Goal: Task Accomplishment & Management: Complete application form

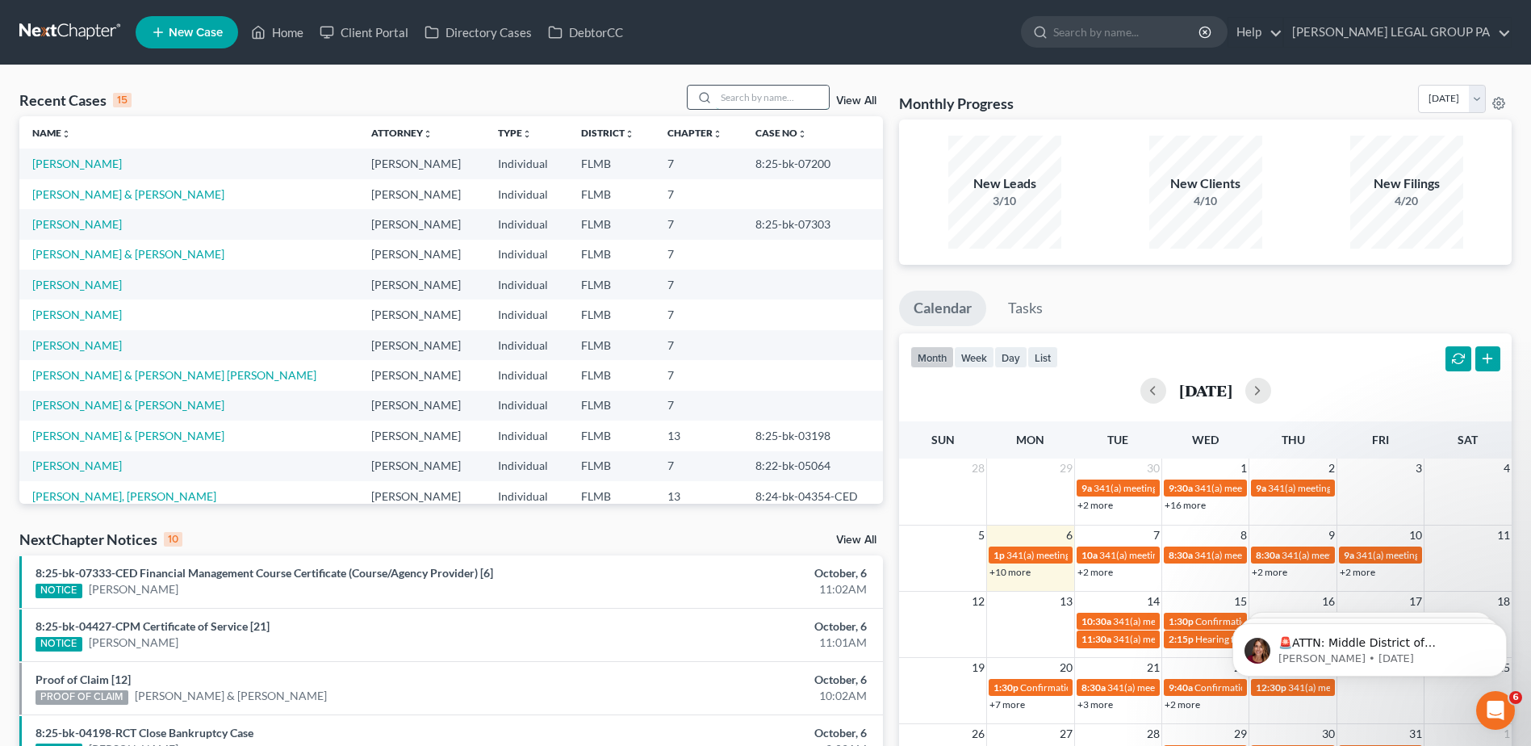
click at [746, 108] on input "search" at bounding box center [772, 97] width 113 height 23
paste input "Ciago"
type input "Ciago"
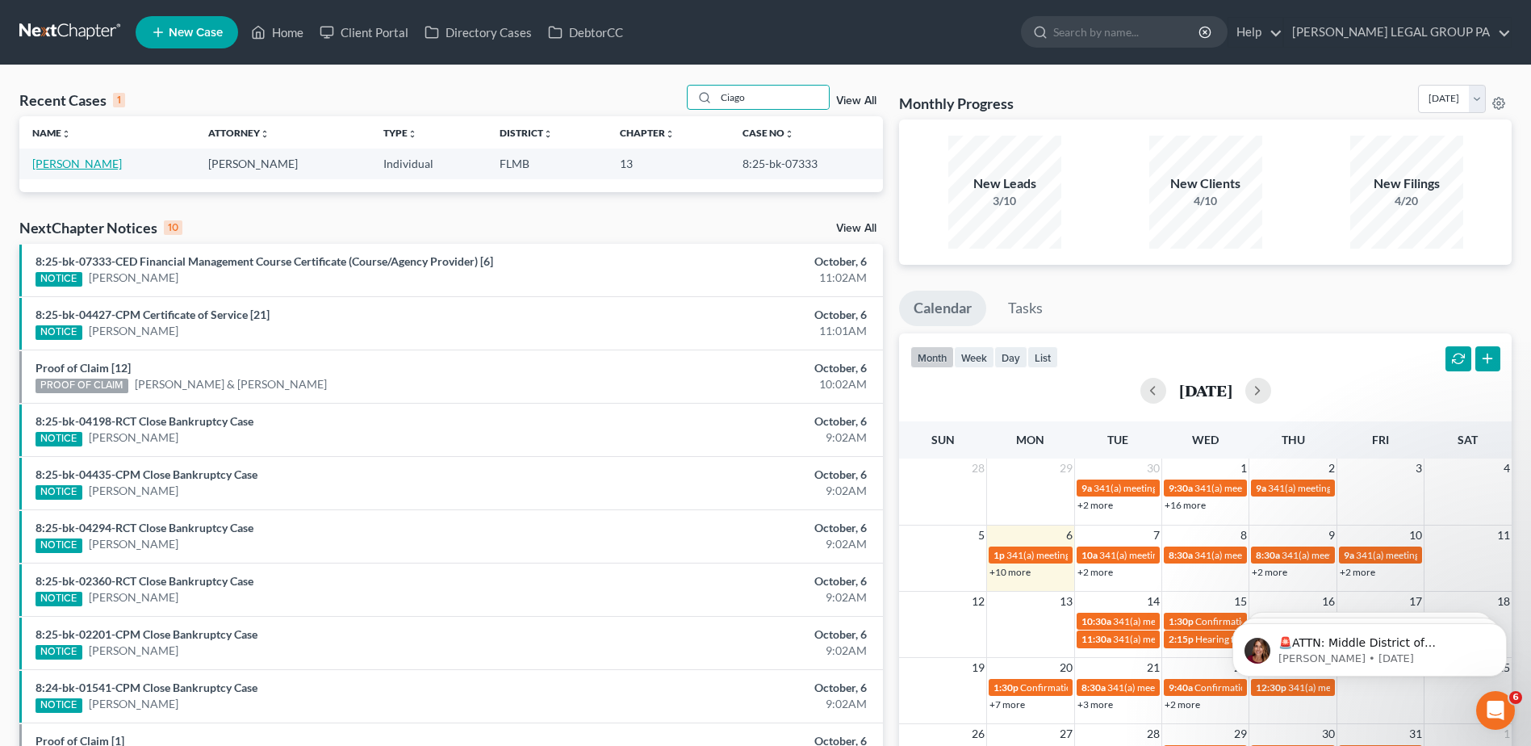
click at [80, 164] on link "[PERSON_NAME]" at bounding box center [77, 164] width 90 height 14
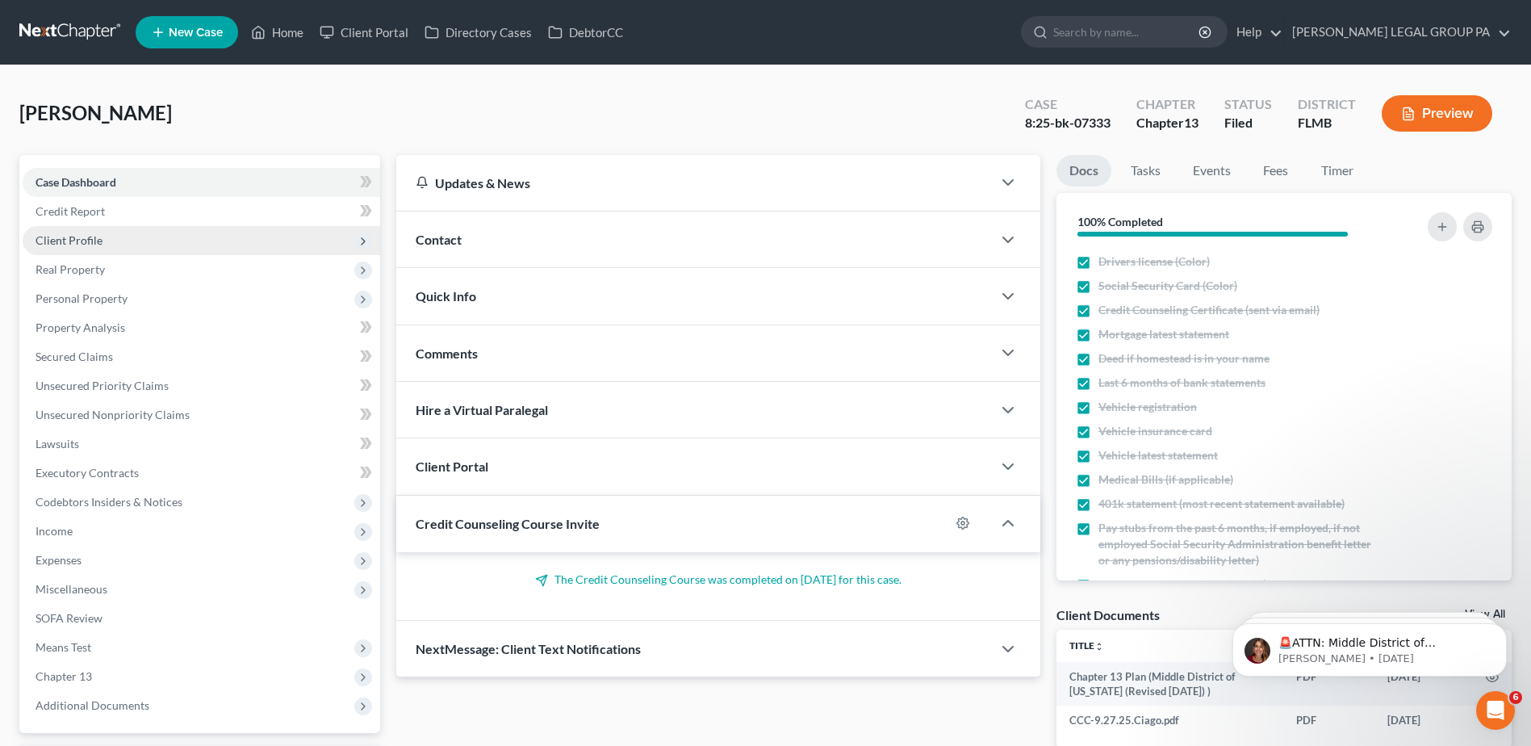
click at [67, 241] on span "Client Profile" at bounding box center [69, 240] width 67 height 14
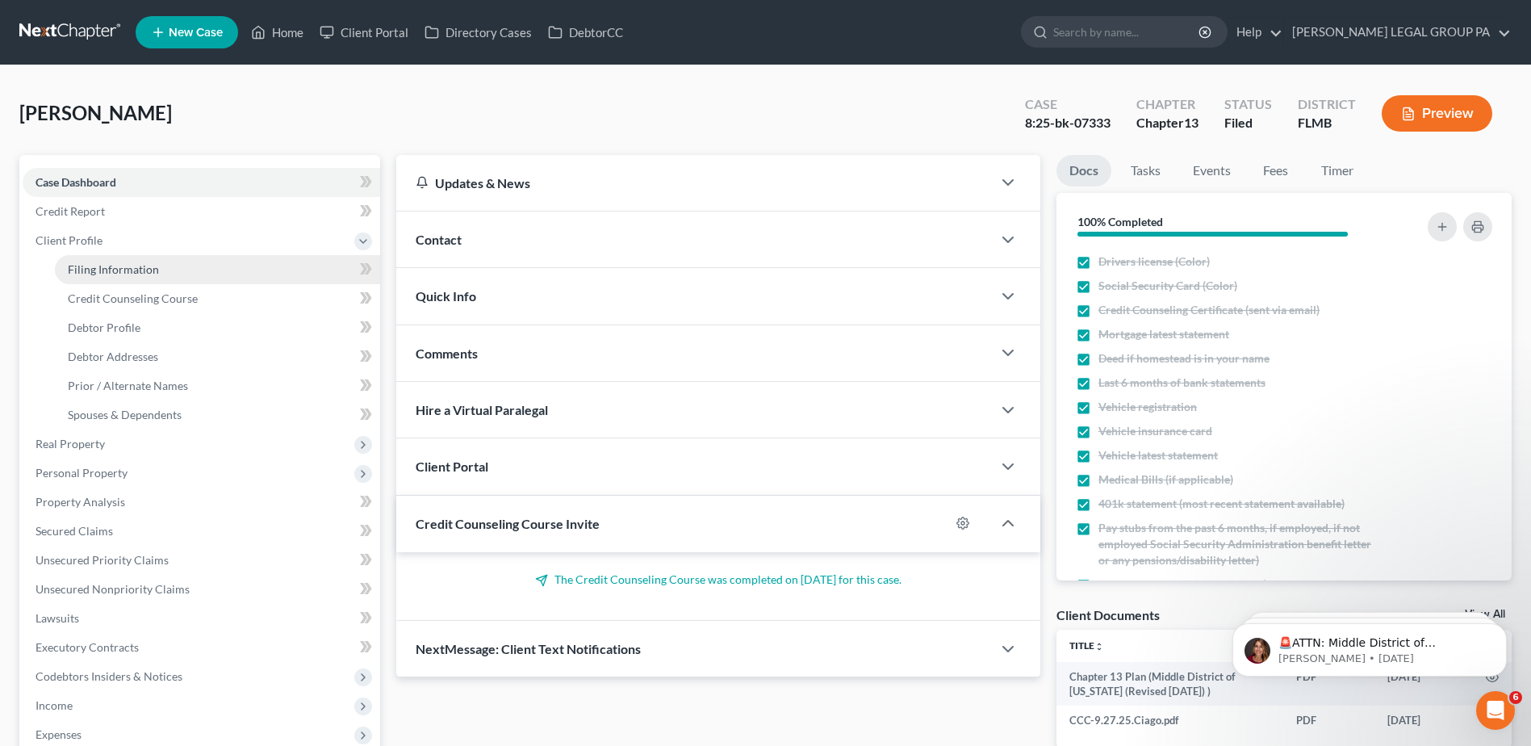
click at [145, 272] on span "Filing Information" at bounding box center [113, 269] width 91 height 14
select select "1"
select select "0"
select select "3"
select select "9"
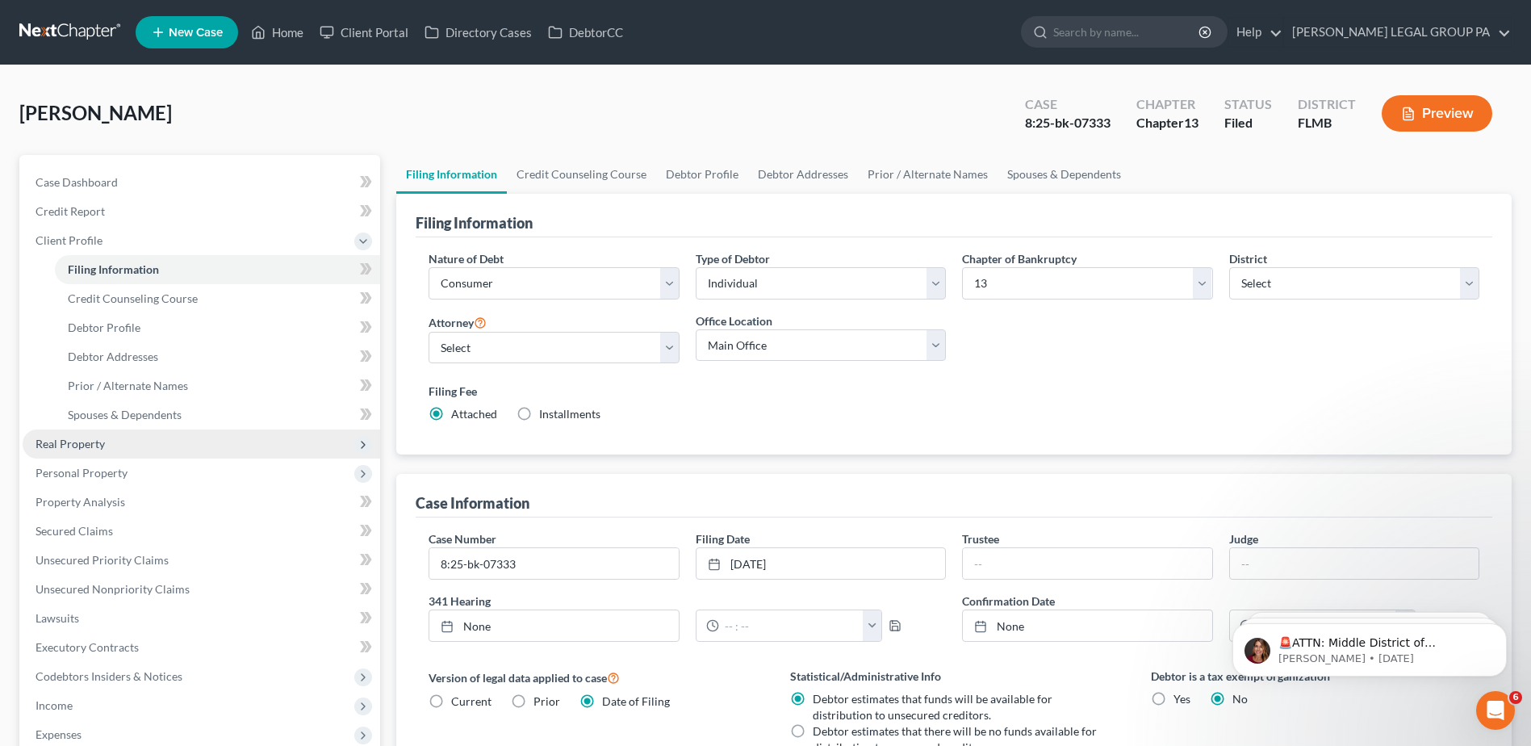
click at [73, 439] on span "Real Property" at bounding box center [70, 444] width 69 height 14
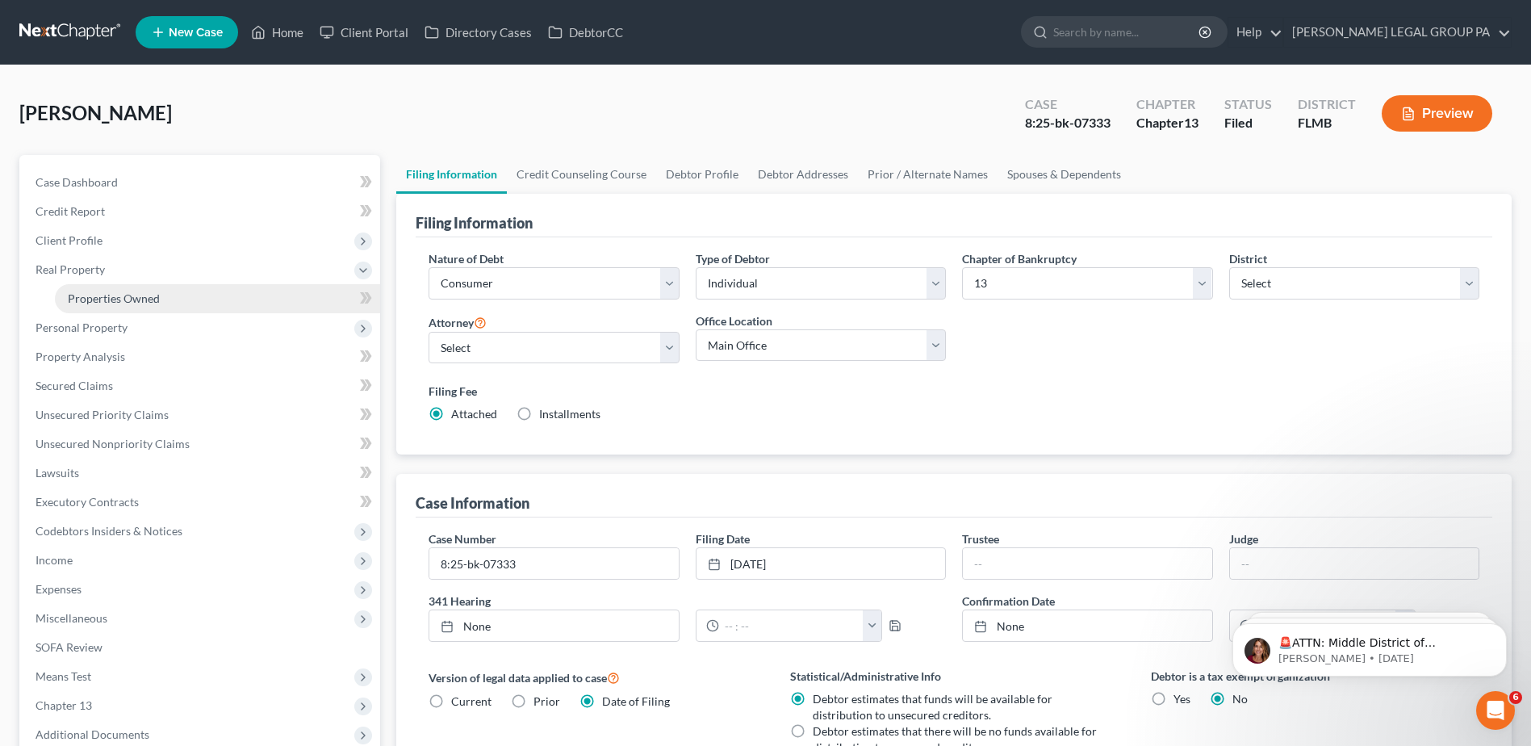
click at [121, 302] on span "Properties Owned" at bounding box center [114, 298] width 92 height 14
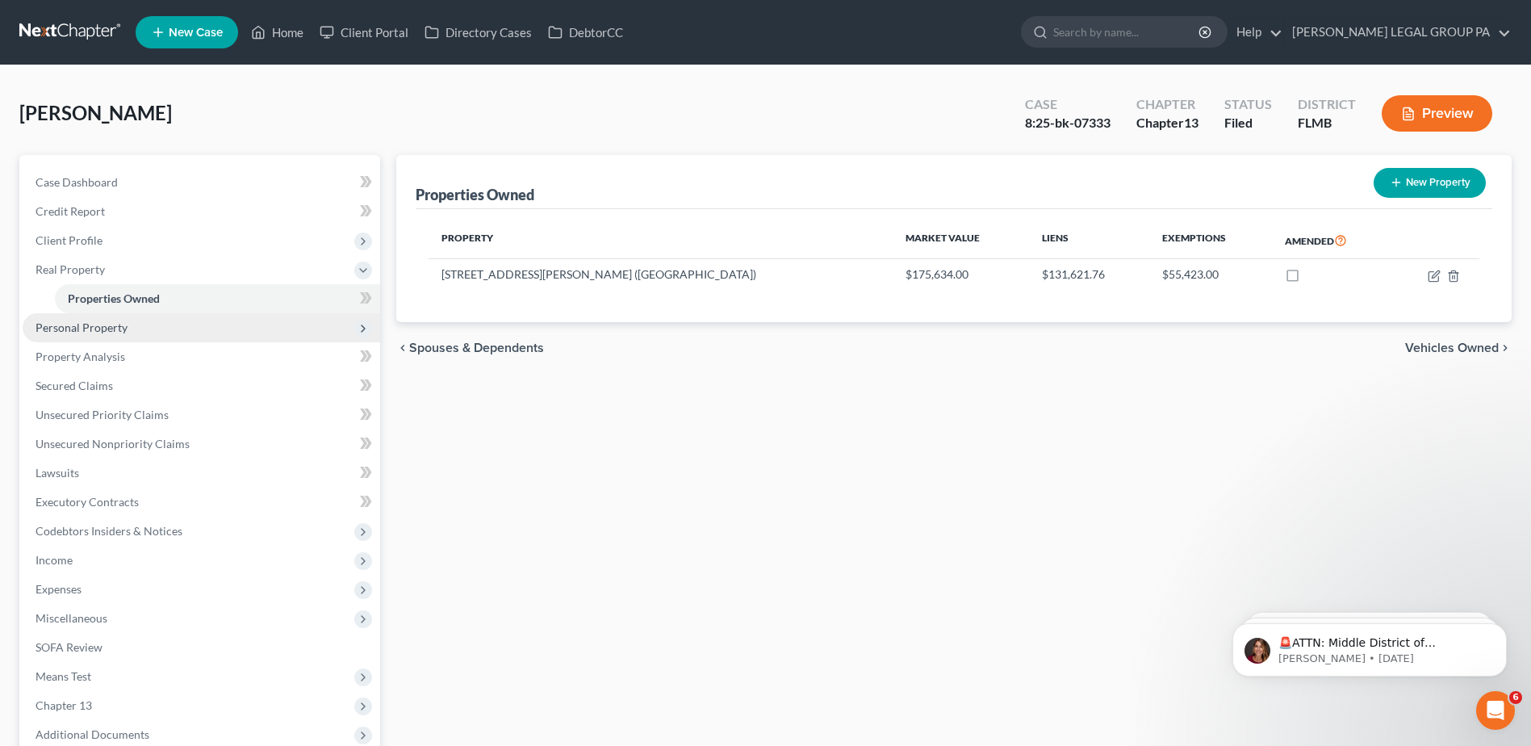
click at [141, 322] on span "Personal Property" at bounding box center [201, 327] width 357 height 29
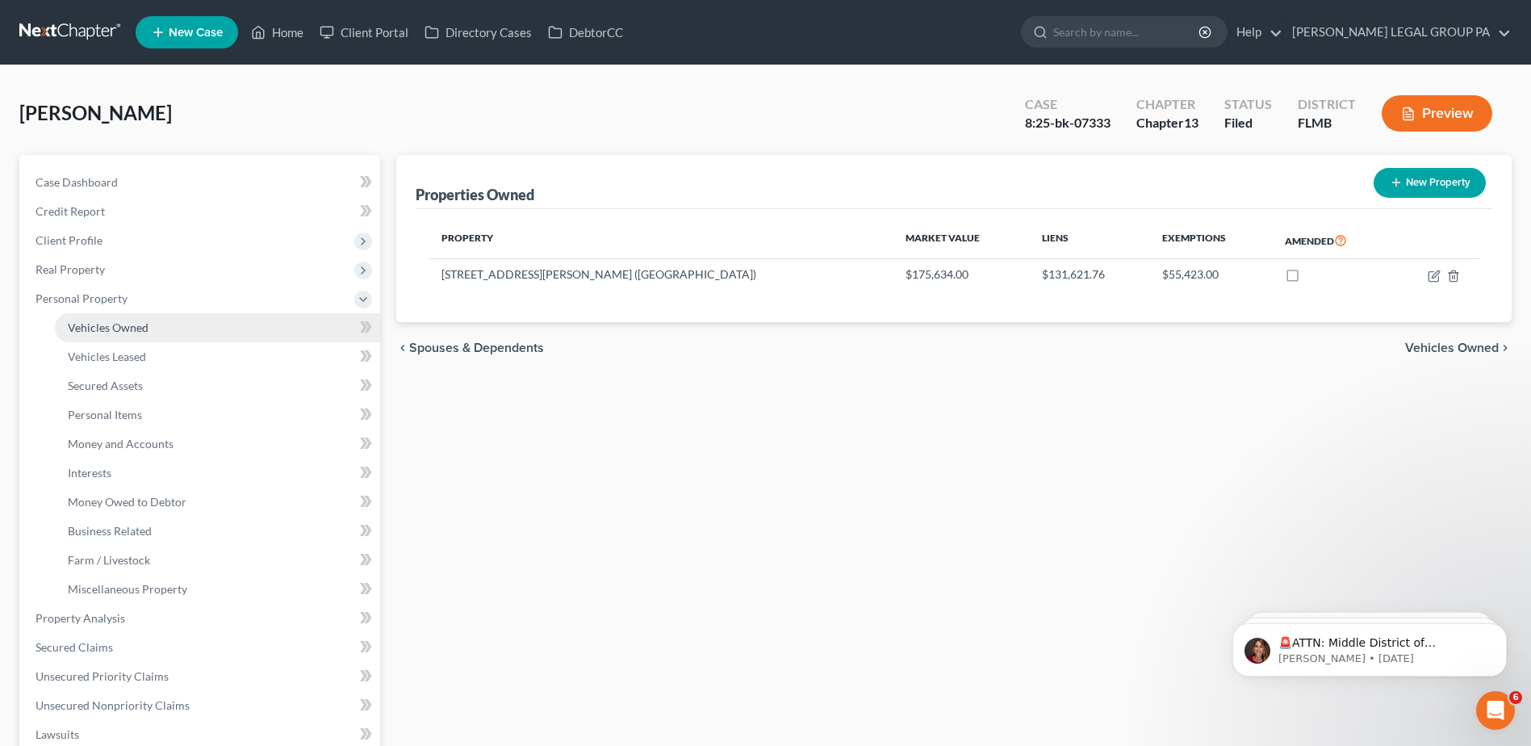
click at [104, 324] on span "Vehicles Owned" at bounding box center [108, 327] width 81 height 14
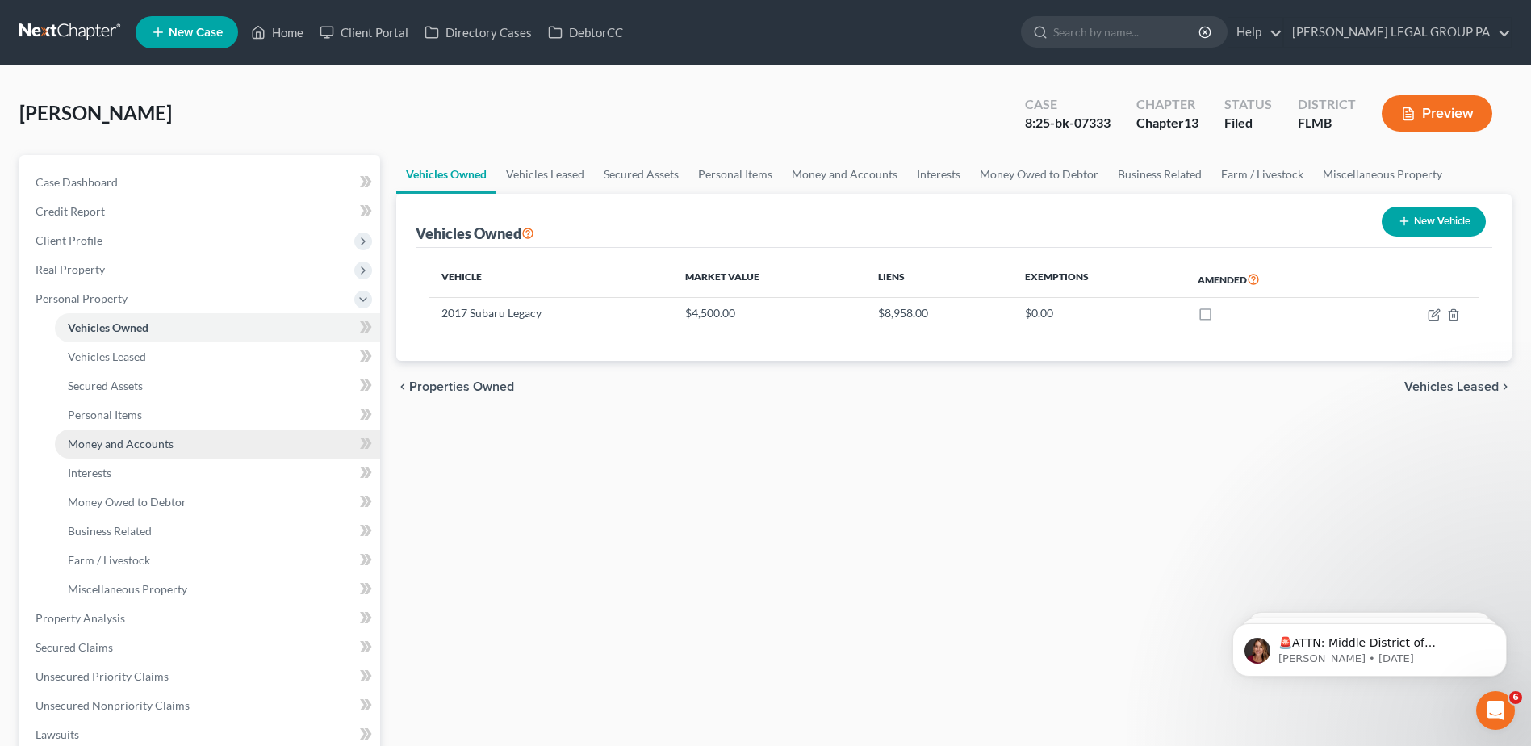
click at [128, 442] on span "Money and Accounts" at bounding box center [121, 444] width 106 height 14
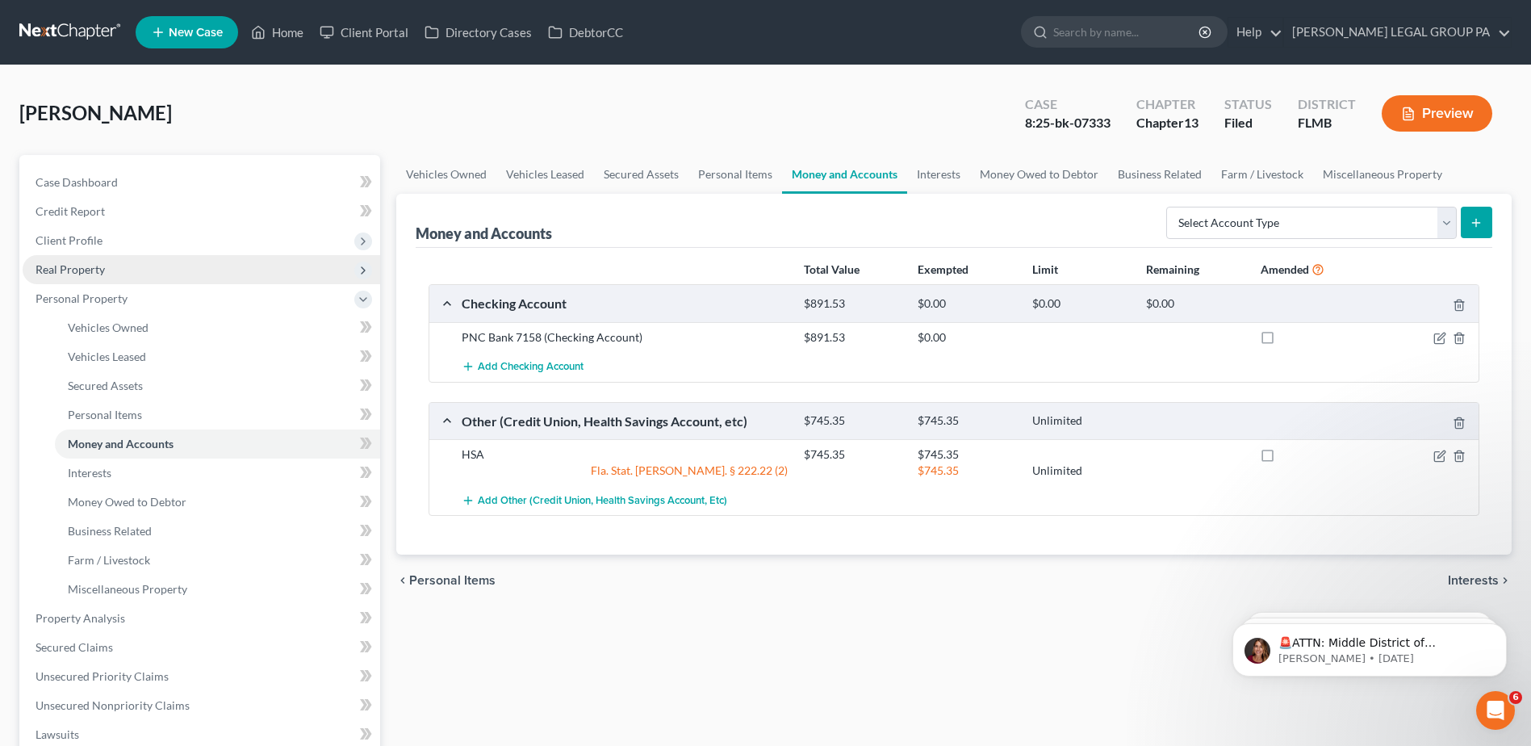
click at [74, 262] on span "Real Property" at bounding box center [70, 269] width 69 height 14
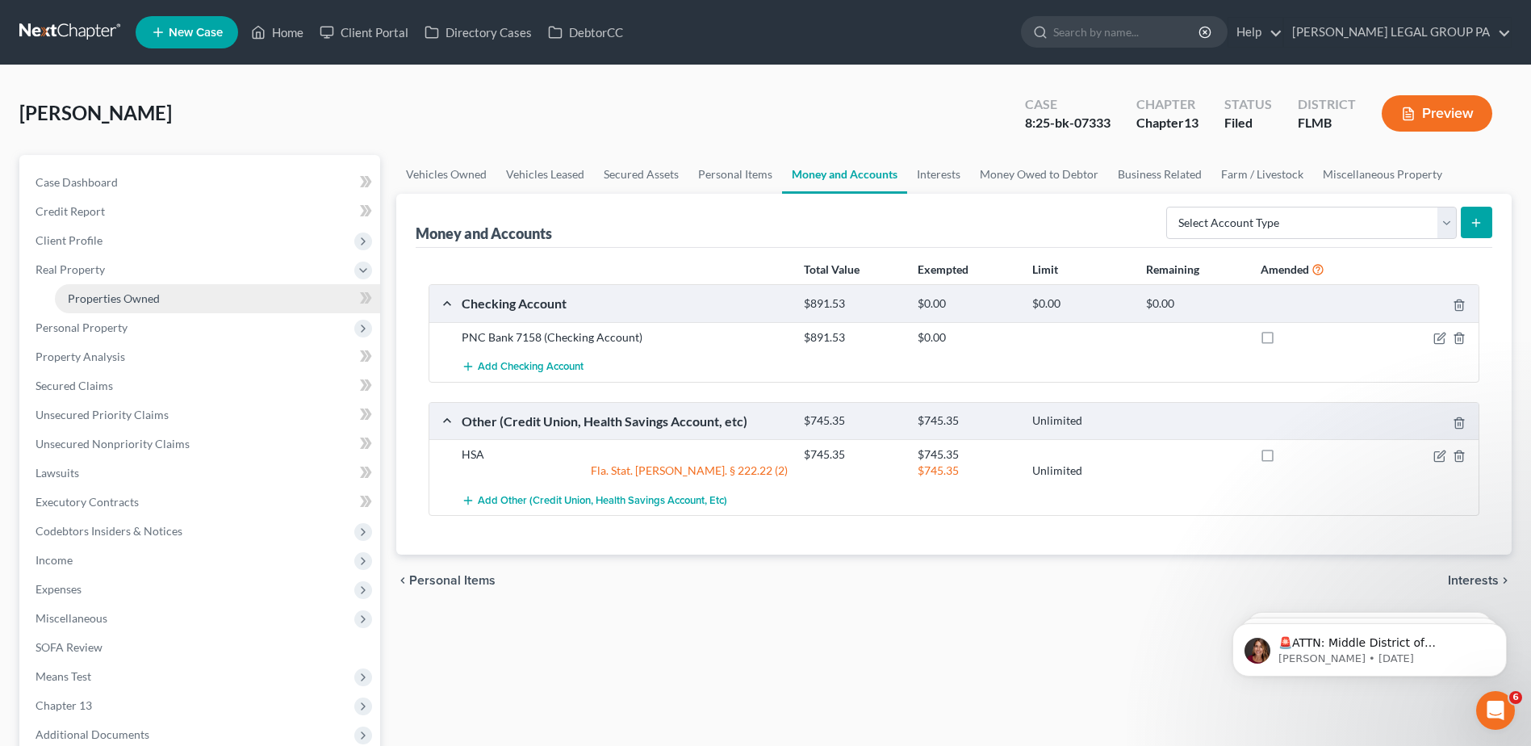
click at [90, 289] on link "Properties Owned" at bounding box center [217, 298] width 325 height 29
